Goal: Task Accomplishment & Management: Manage account settings

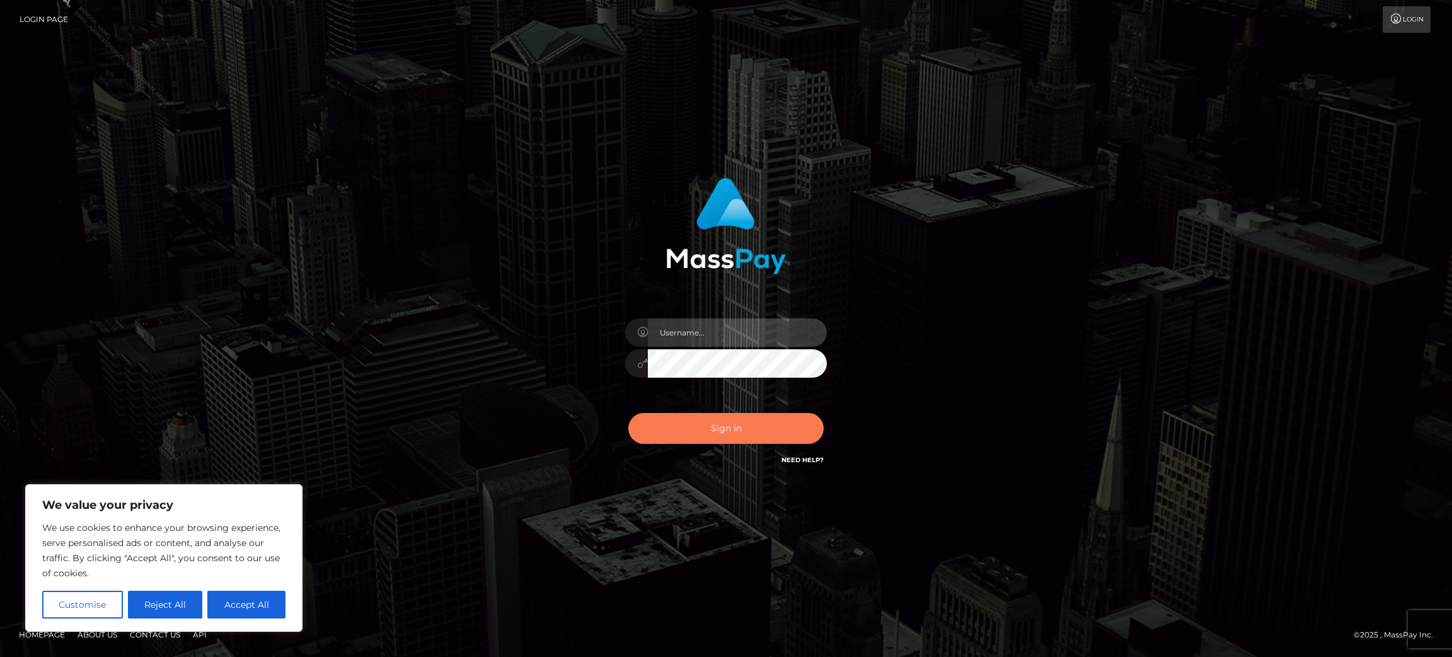
type input "Jasmine.ACE"
click at [765, 431] on button "Sign in" at bounding box center [725, 428] width 195 height 31
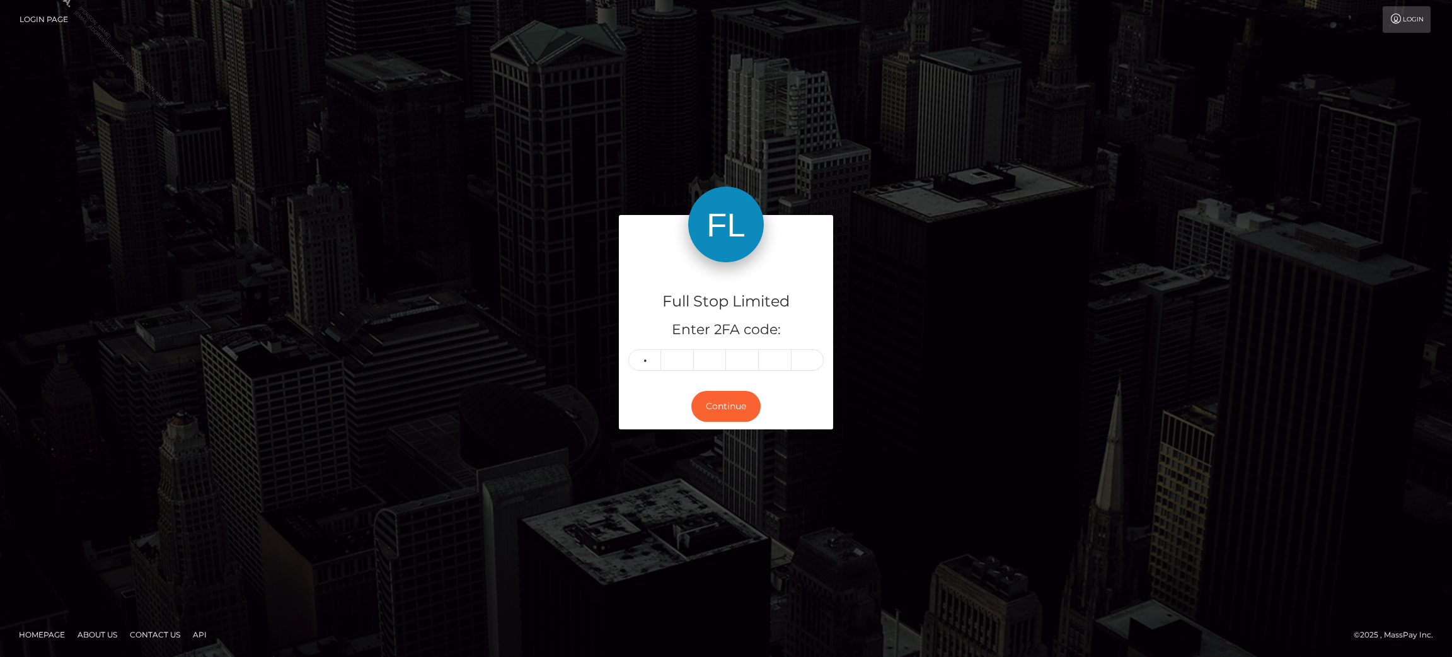
type input "7"
type input "3"
type input "1"
type input "4"
type input "1"
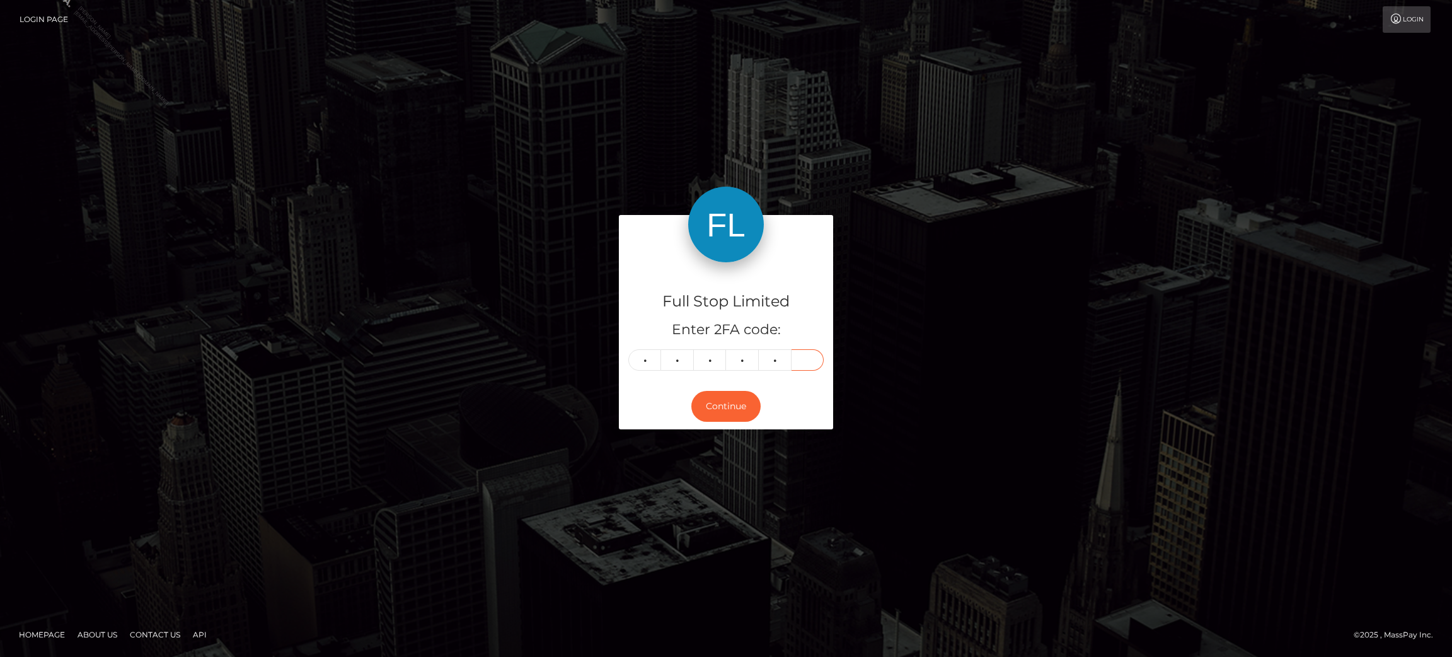
type input "3"
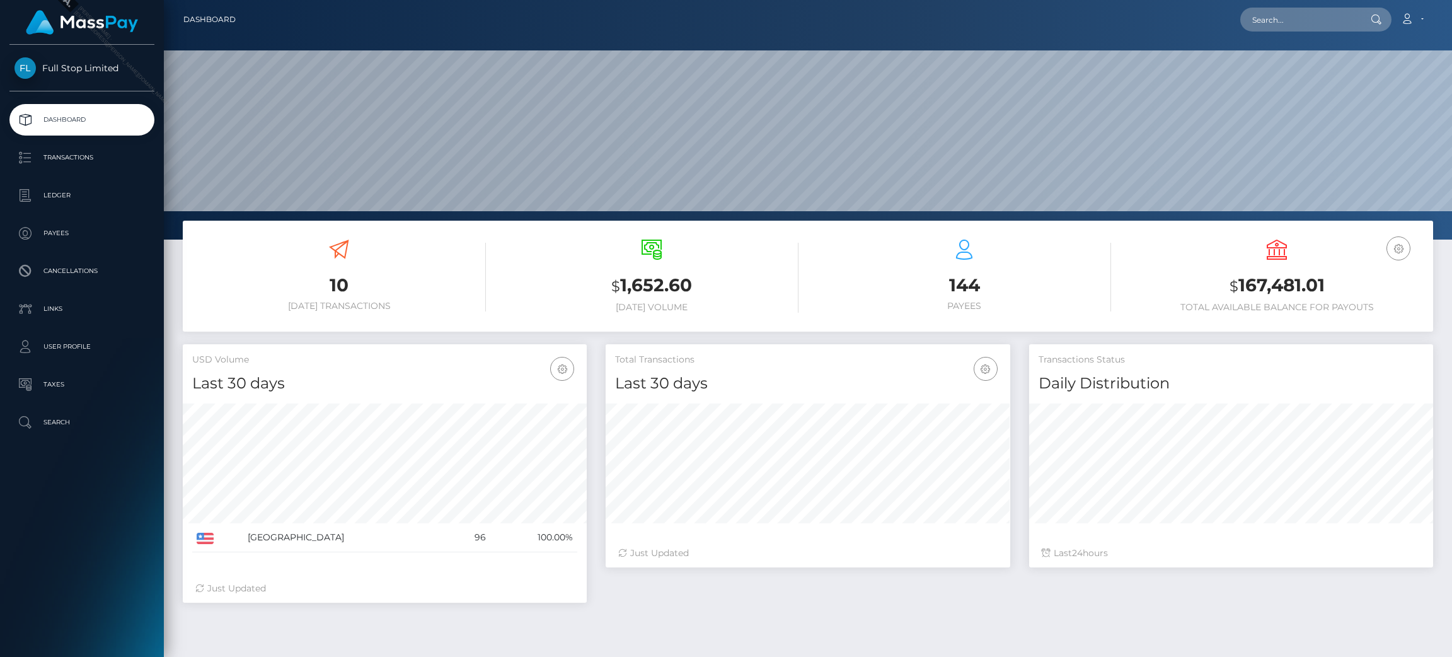
scroll to position [224, 404]
drag, startPoint x: 1332, startPoint y: 285, endPoint x: 1238, endPoint y: 287, distance: 94.5
click at [1238, 287] on h3 "$ 167,481.01" at bounding box center [1277, 286] width 294 height 26
copy h3 "167,481.01"
